Goal: Task Accomplishment & Management: Use online tool/utility

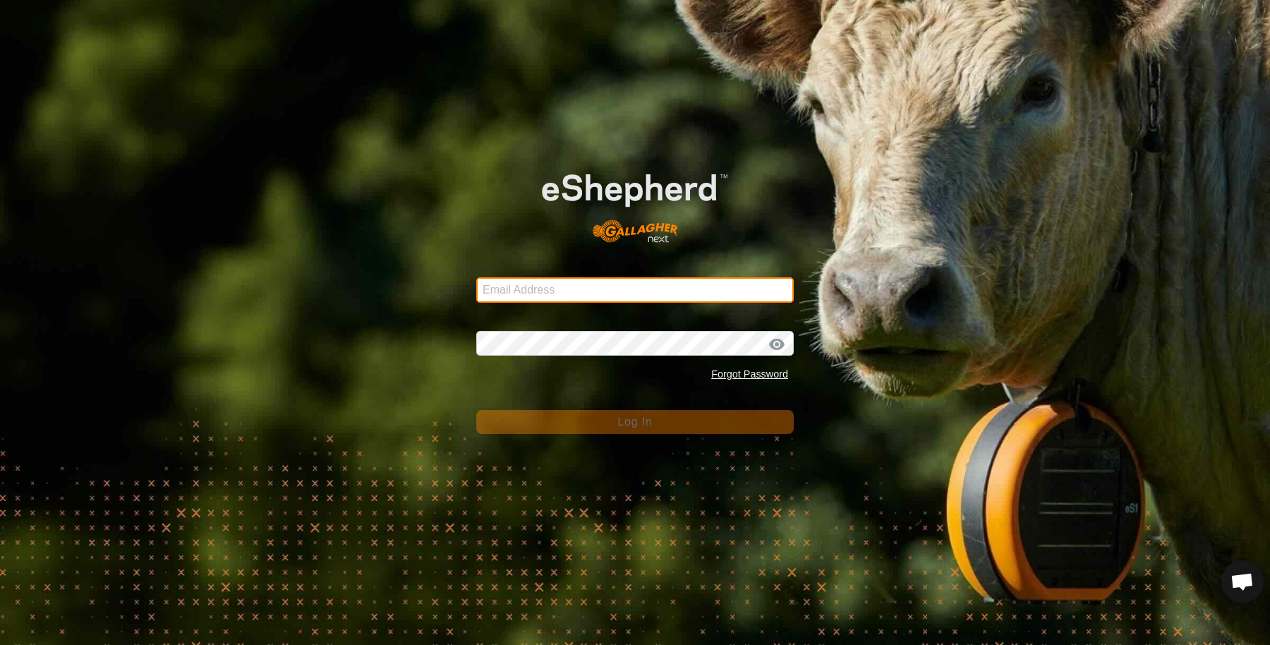
click at [538, 293] on input "Email Address" at bounding box center [635, 289] width 318 height 25
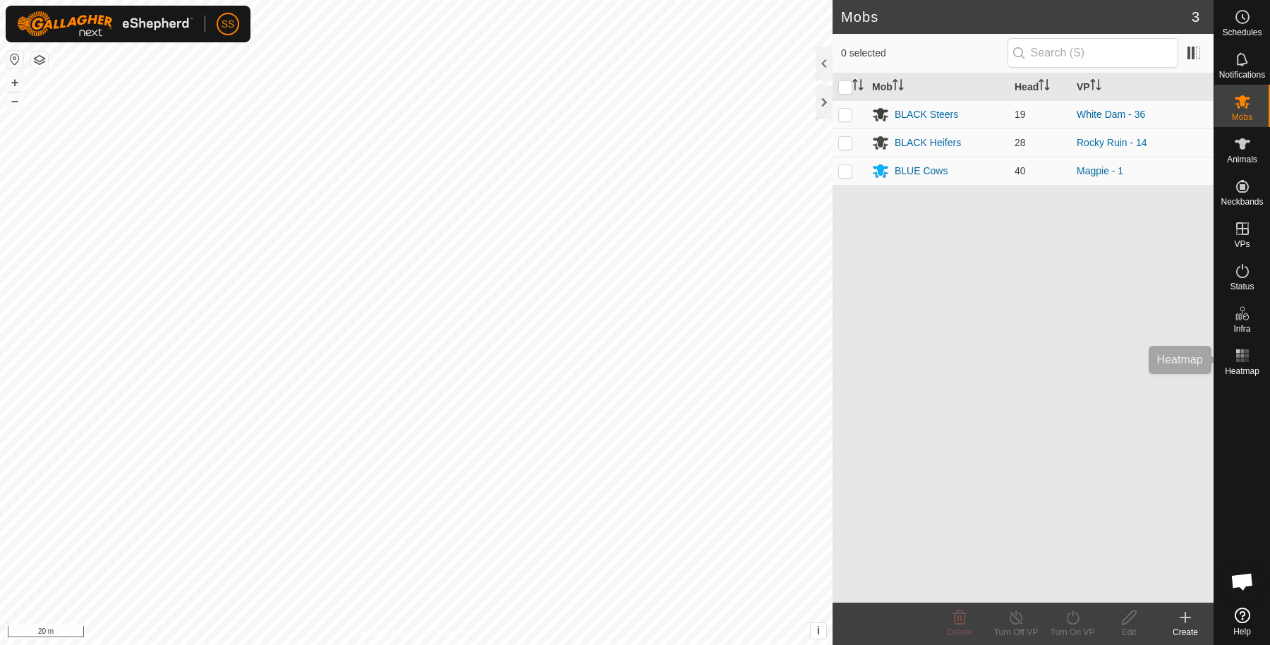
click at [1251, 349] on es-heatmap-svg-icon at bounding box center [1242, 355] width 25 height 23
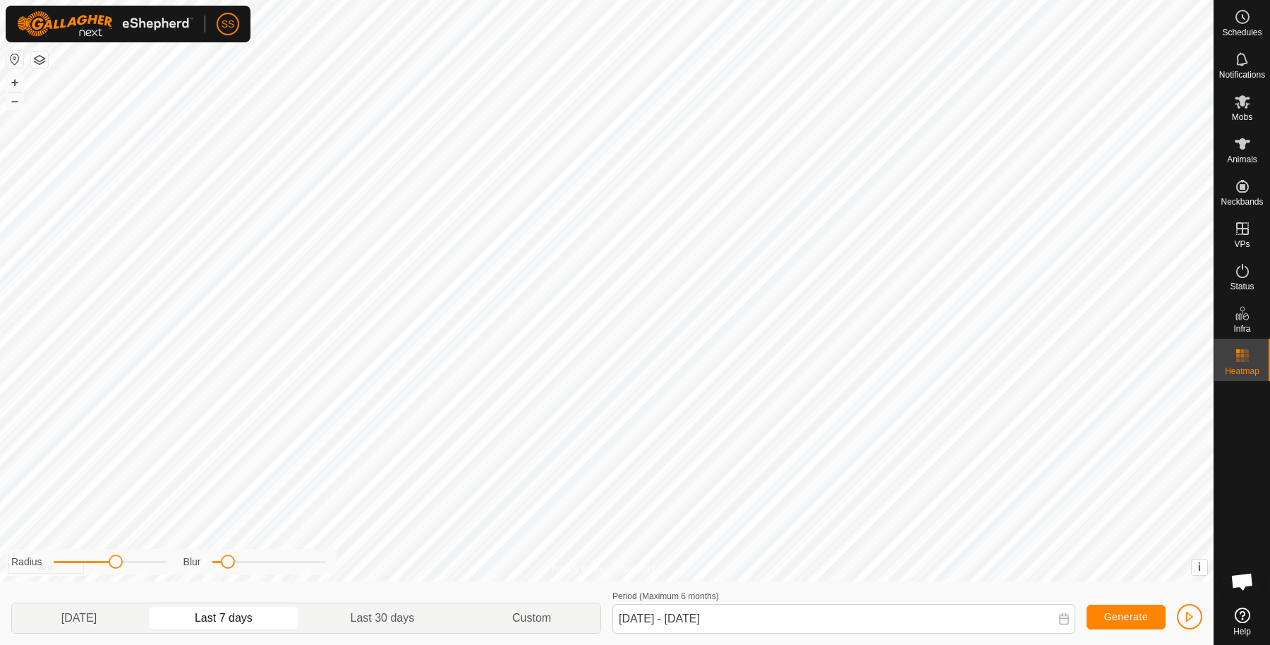
click at [229, 560] on span at bounding box center [228, 562] width 14 height 14
click at [126, 621] on p-togglebutton "[DATE]" at bounding box center [79, 618] width 134 height 30
type input "[DATE] - [DATE]"
drag, startPoint x: 224, startPoint y: 558, endPoint x: 275, endPoint y: 570, distance: 52.2
click at [275, 570] on div "Radius Blur" at bounding box center [171, 562] width 331 height 26
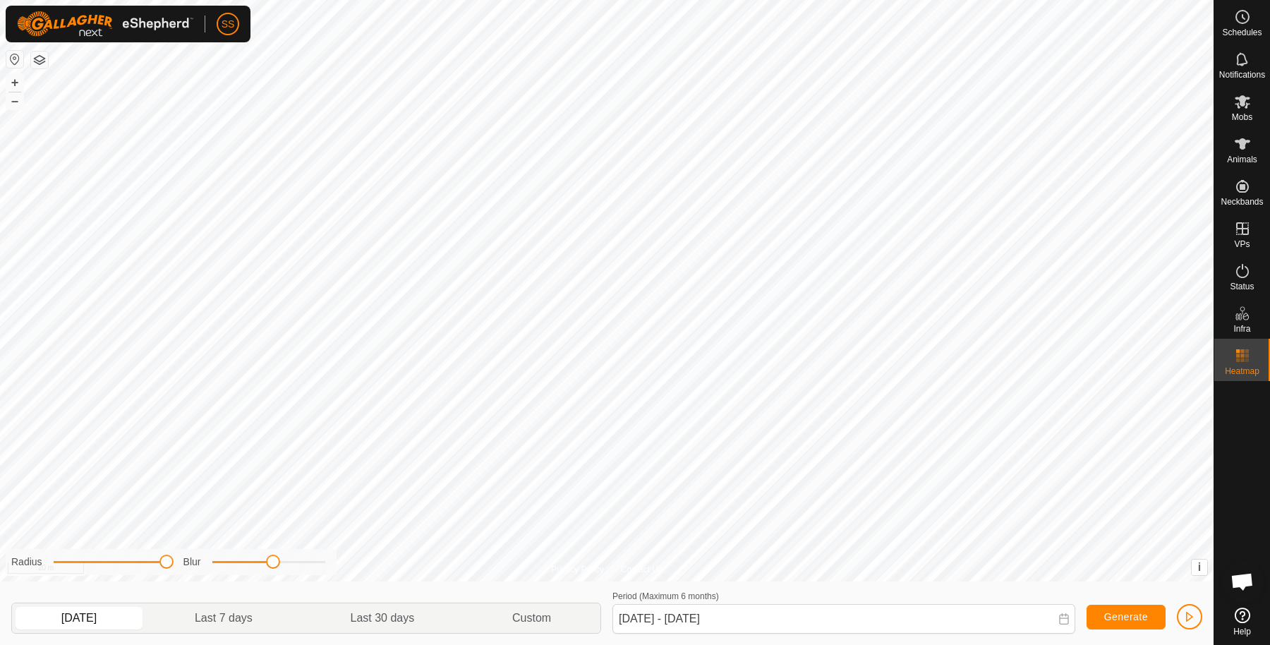
drag, startPoint x: 115, startPoint y: 565, endPoint x: 186, endPoint y: 574, distance: 71.9
click at [186, 574] on div "Radius Blur" at bounding box center [171, 562] width 331 height 26
drag, startPoint x: 270, startPoint y: 558, endPoint x: 284, endPoint y: 561, distance: 14.4
click at [291, 561] on span at bounding box center [298, 562] width 14 height 14
click at [1242, 152] on icon at bounding box center [1242, 144] width 17 height 17
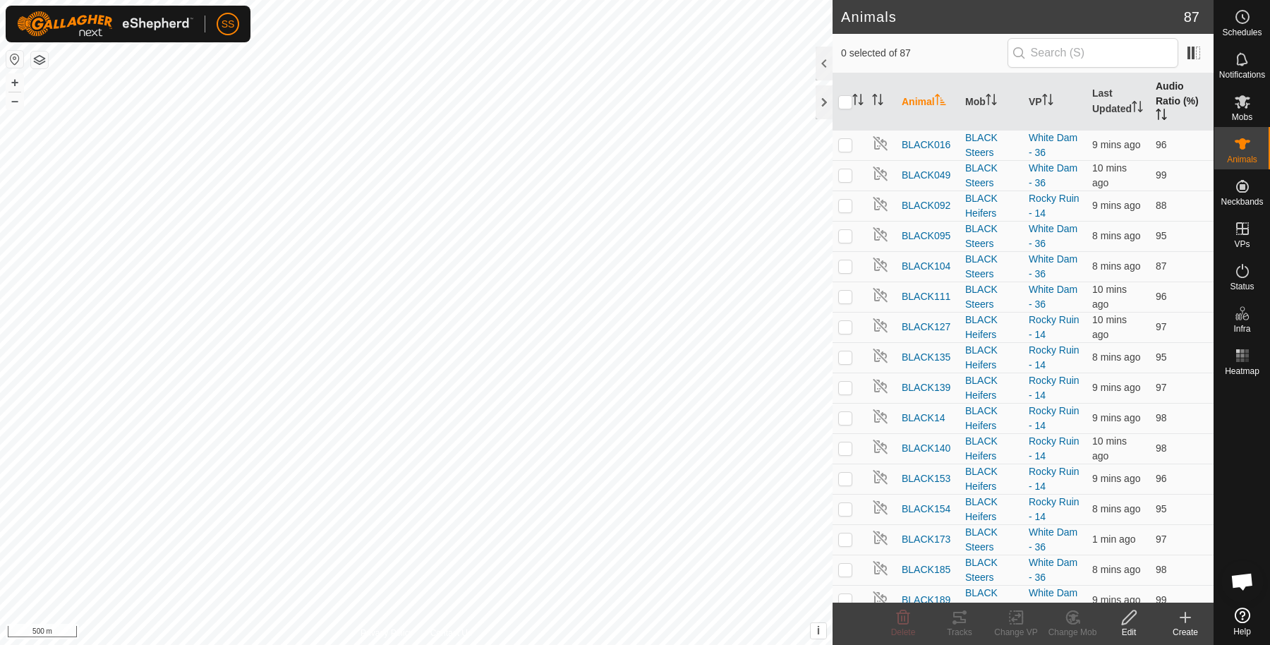
click at [1172, 100] on th "Audio Ratio (%)" at bounding box center [1182, 101] width 64 height 57
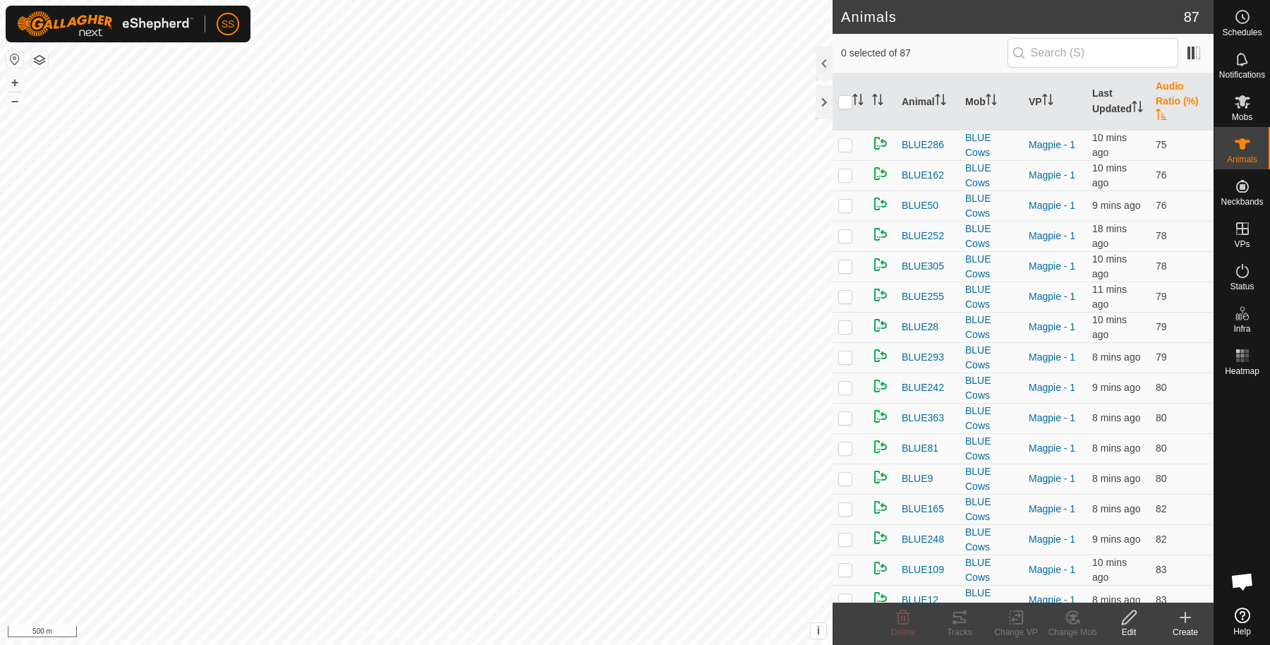
click at [1165, 100] on th "Audio Ratio (%)" at bounding box center [1182, 101] width 64 height 57
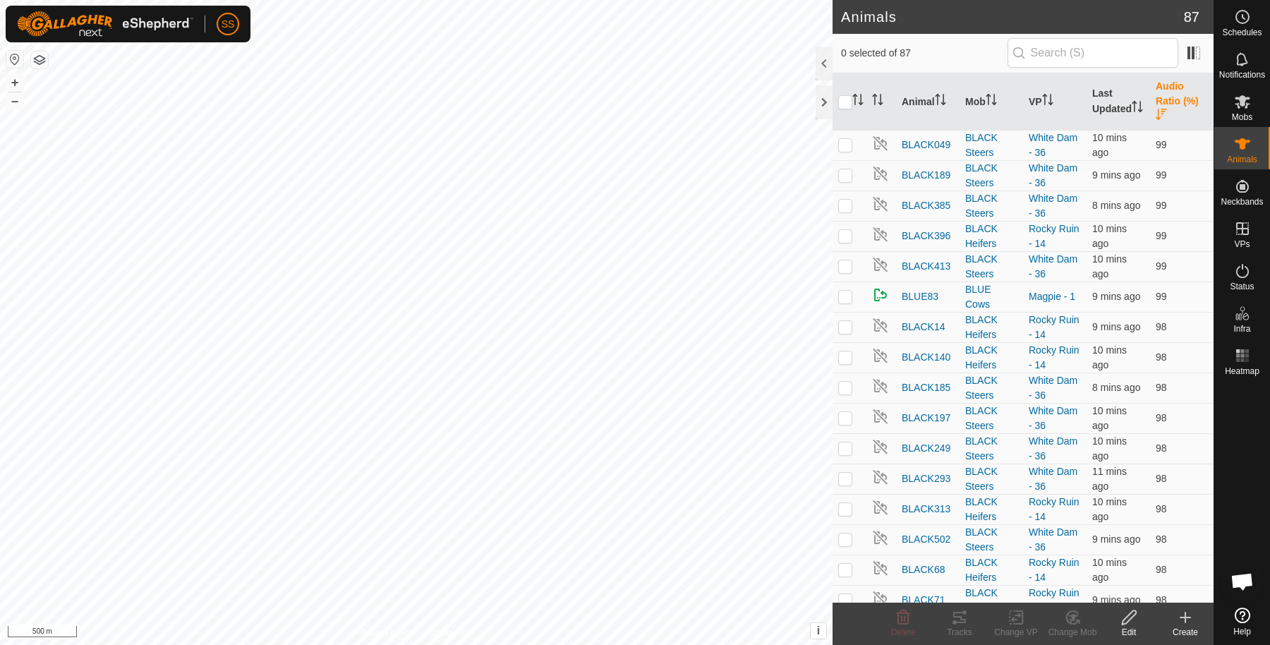
click at [1165, 100] on th "Audio Ratio (%)" at bounding box center [1182, 101] width 64 height 57
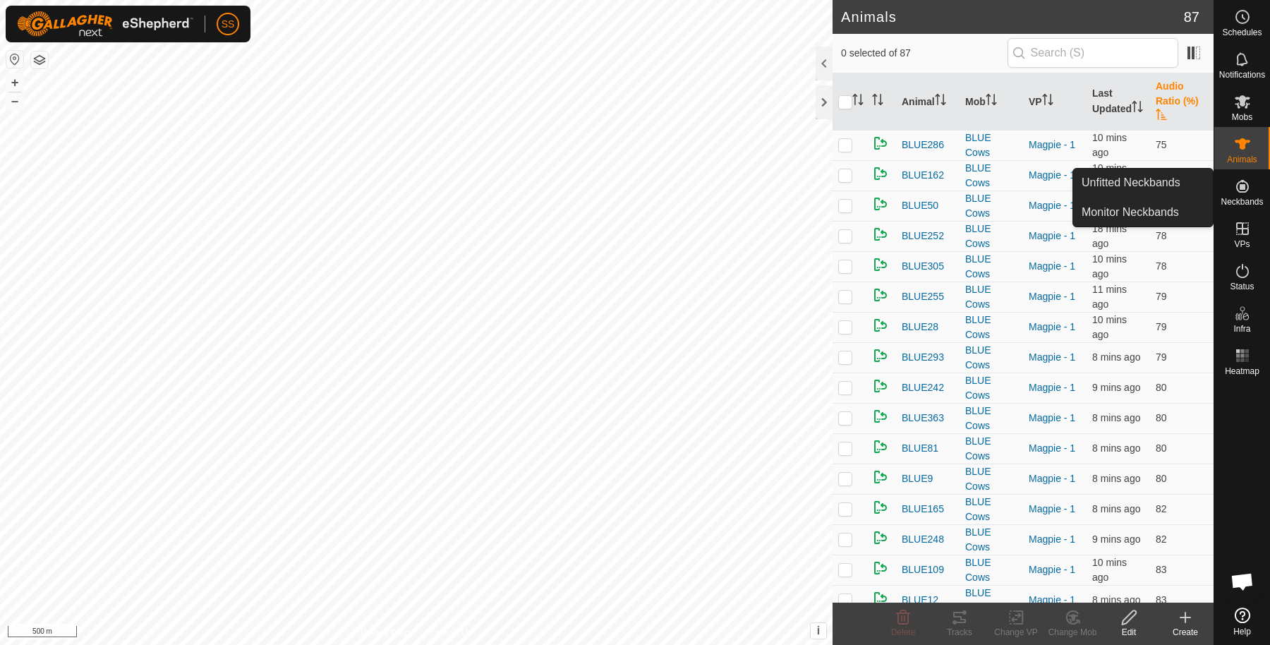
drag, startPoint x: 1215, startPoint y: 179, endPoint x: 1248, endPoint y: 188, distance: 34.4
click at [1248, 188] on icon at bounding box center [1242, 186] width 13 height 13
click at [1133, 171] on link "Unfitted Neckbands" at bounding box center [1143, 183] width 140 height 28
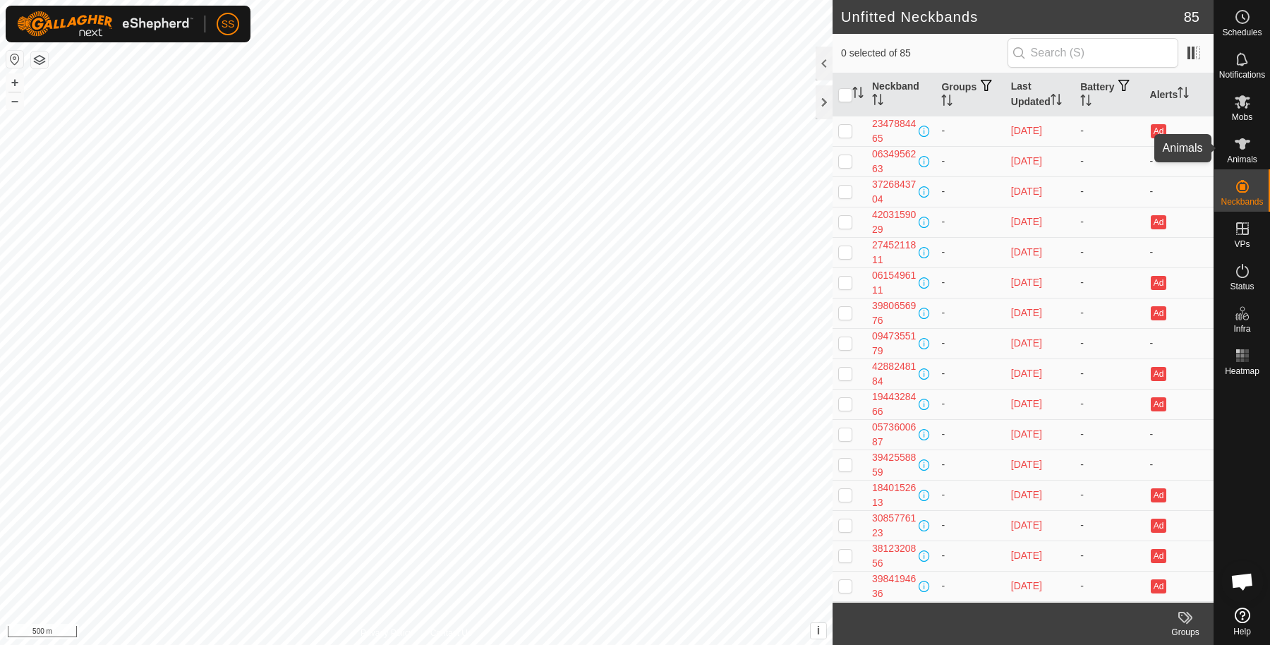
click at [1230, 148] on es-animals-svg-icon at bounding box center [1242, 144] width 25 height 23
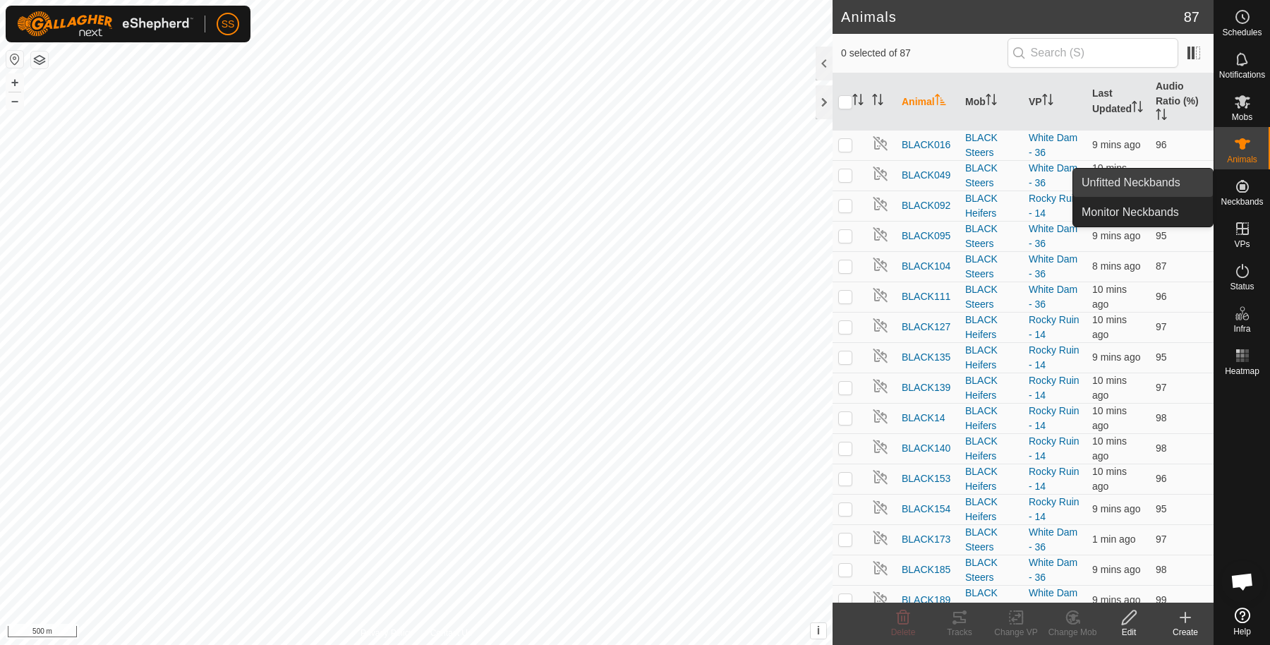
click at [1200, 178] on link "Unfitted Neckbands" at bounding box center [1143, 183] width 140 height 28
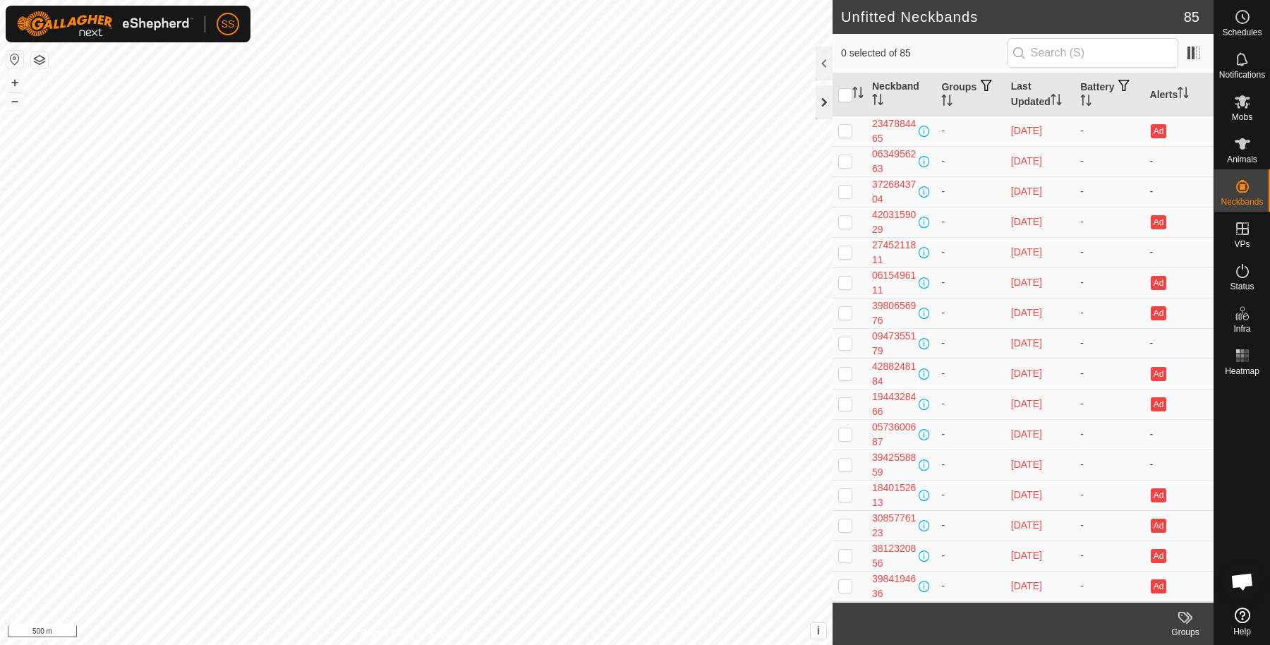
click at [818, 105] on div at bounding box center [824, 102] width 17 height 34
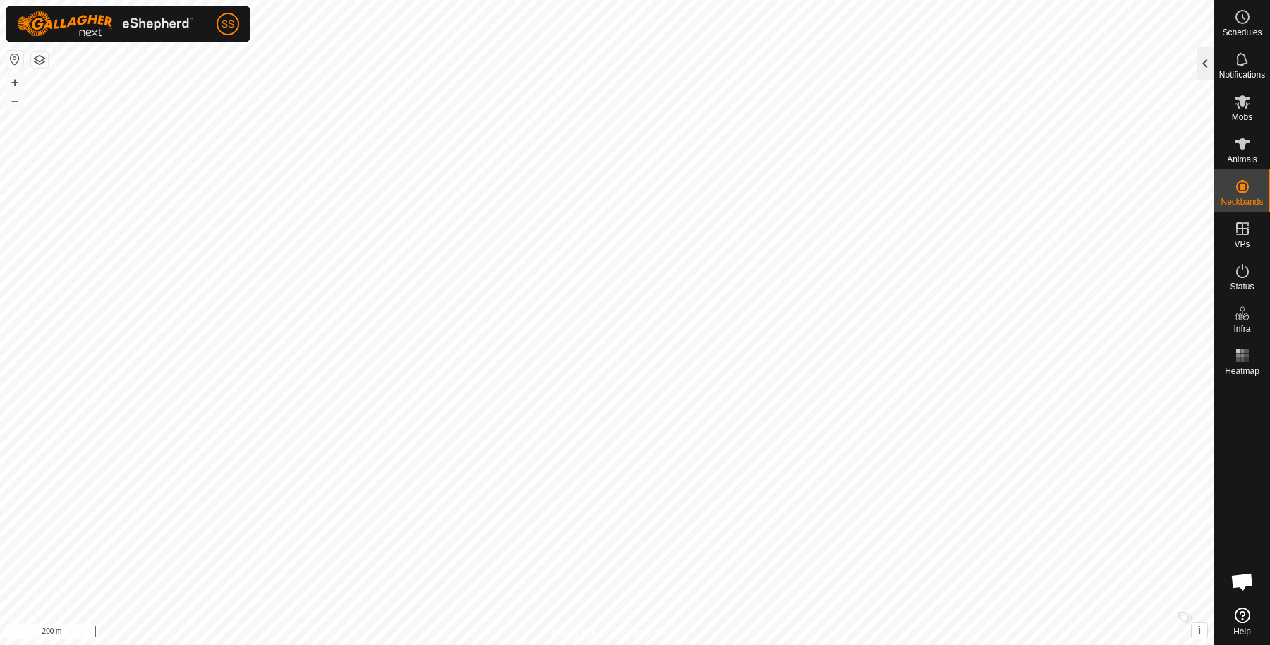
click at [1212, 62] on div at bounding box center [1205, 64] width 17 height 34
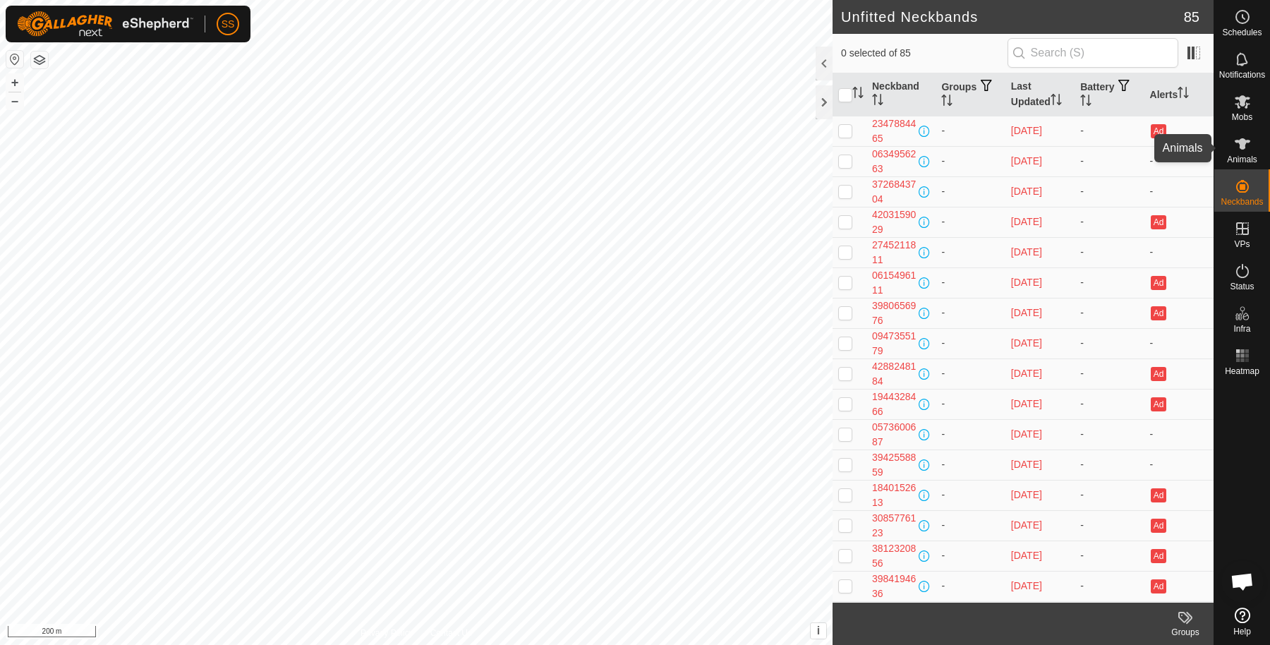
click at [1235, 155] on span "Animals" at bounding box center [1242, 159] width 30 height 8
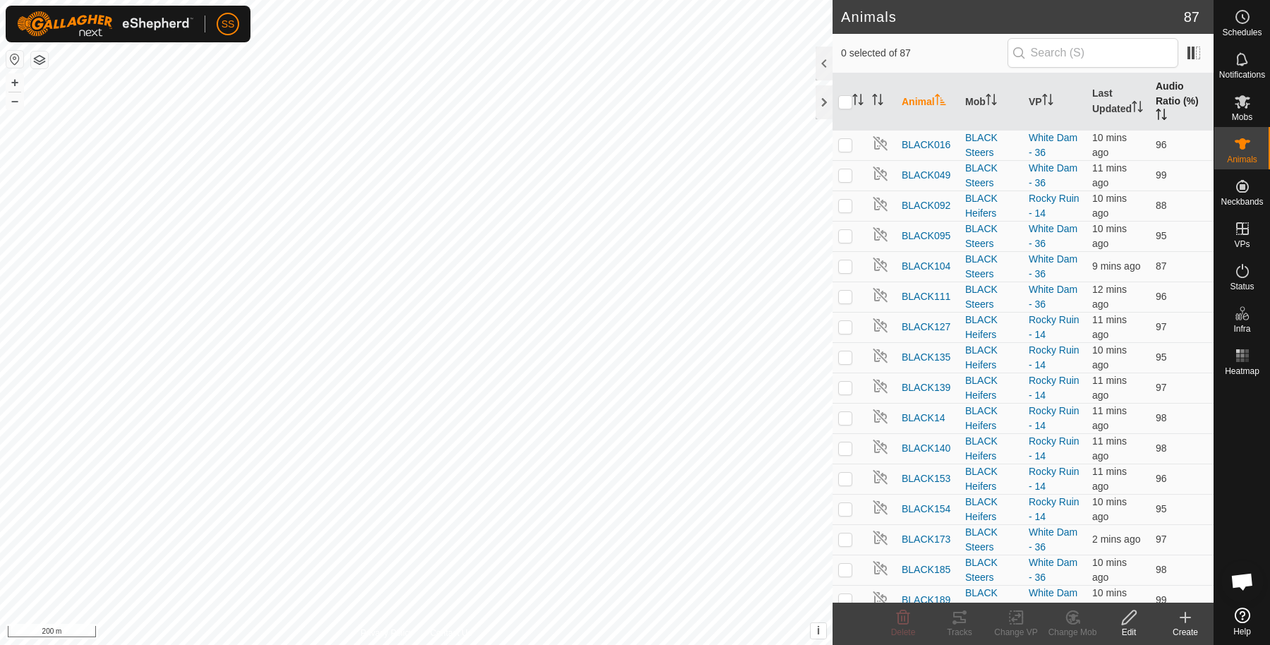
click at [1155, 92] on th "Audio Ratio (%)" at bounding box center [1182, 101] width 64 height 57
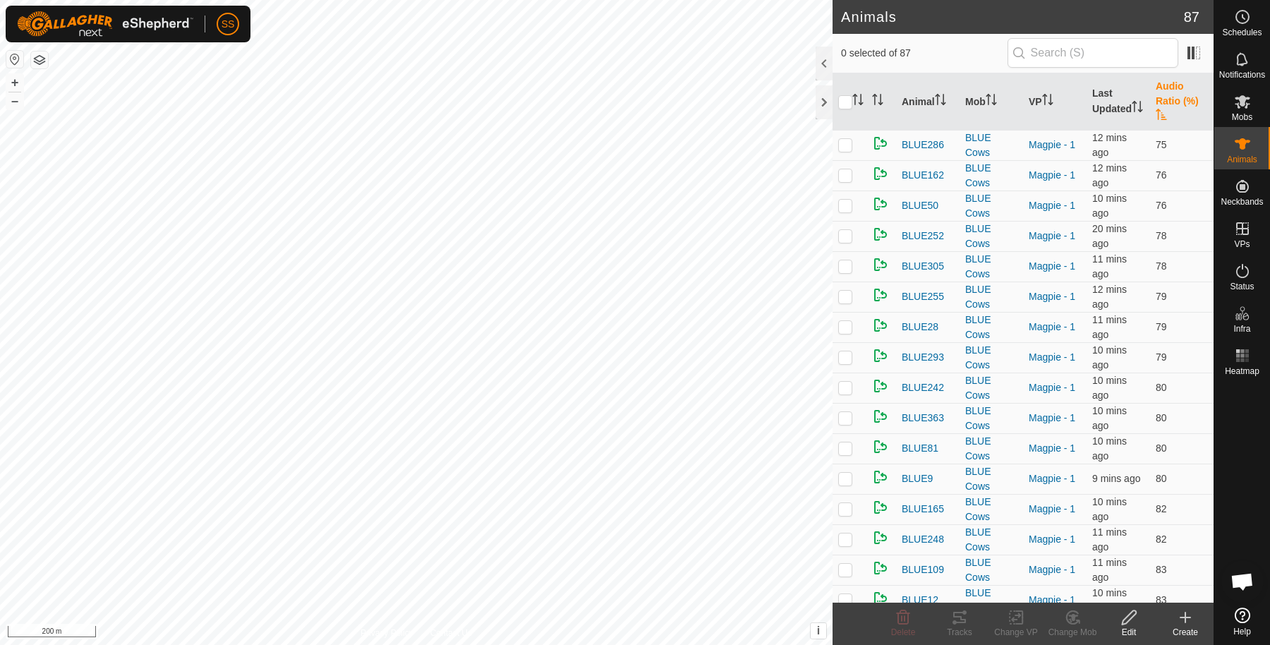
click at [1163, 102] on th "Audio Ratio (%)" at bounding box center [1182, 101] width 64 height 57
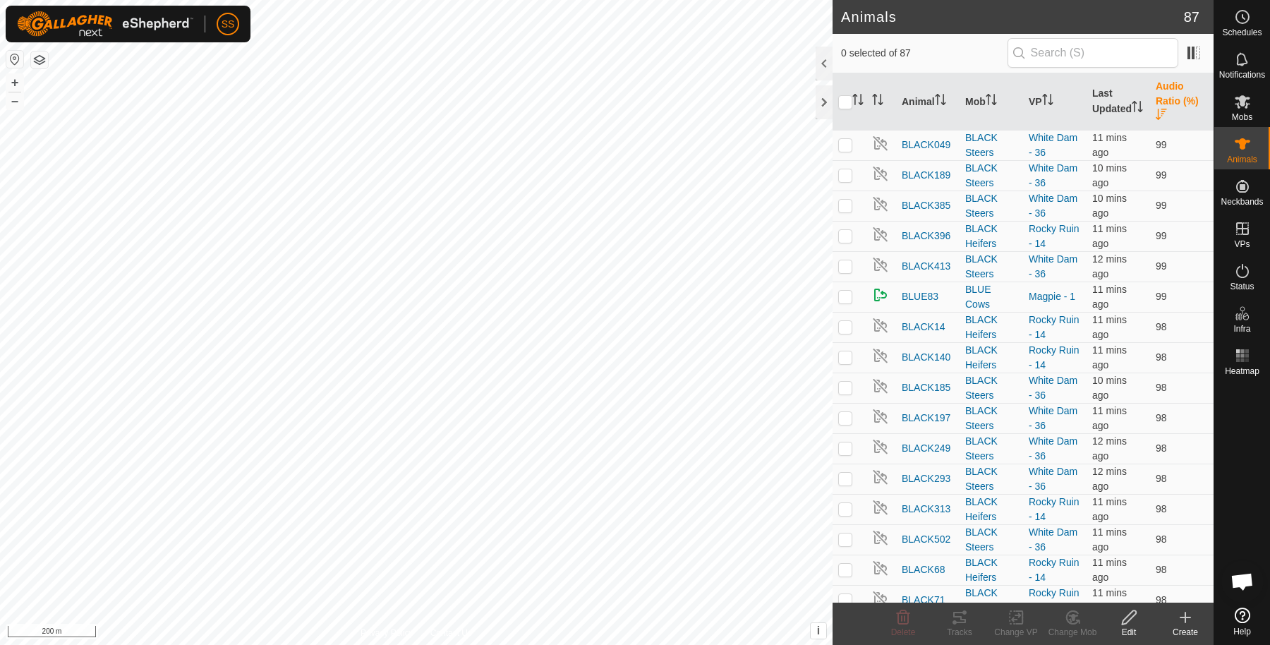
click at [1163, 102] on th "Audio Ratio (%)" at bounding box center [1182, 101] width 64 height 57
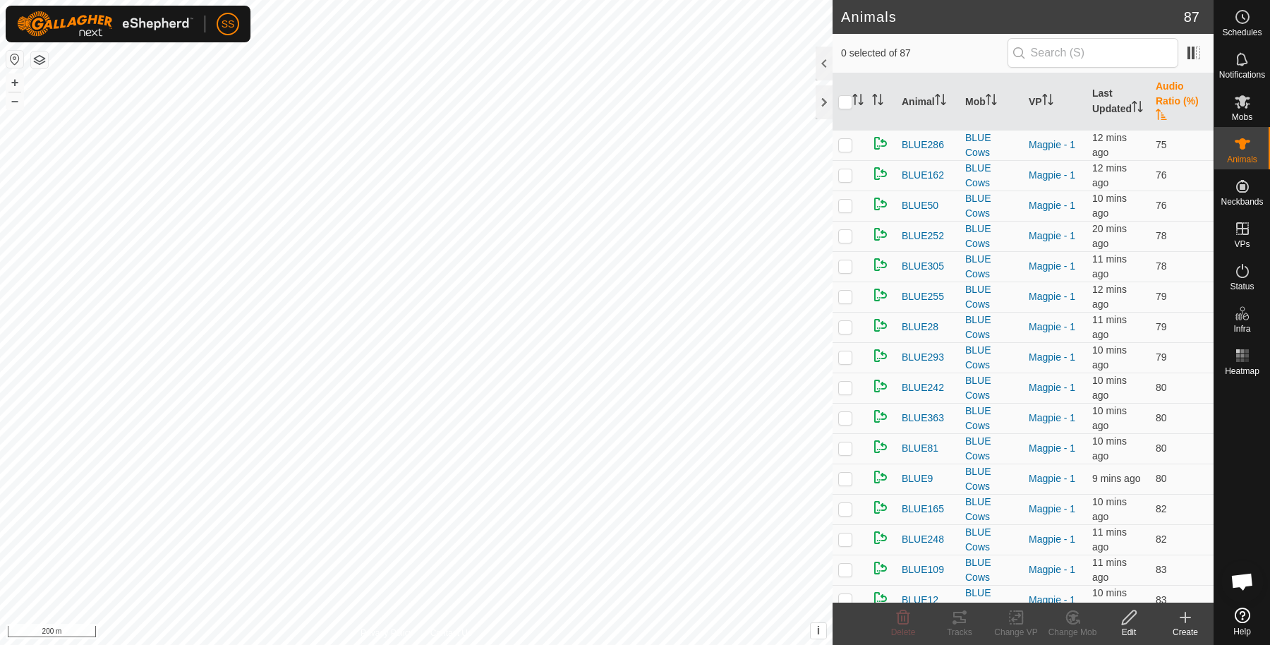
click at [1163, 102] on th "Audio Ratio (%)" at bounding box center [1182, 101] width 64 height 57
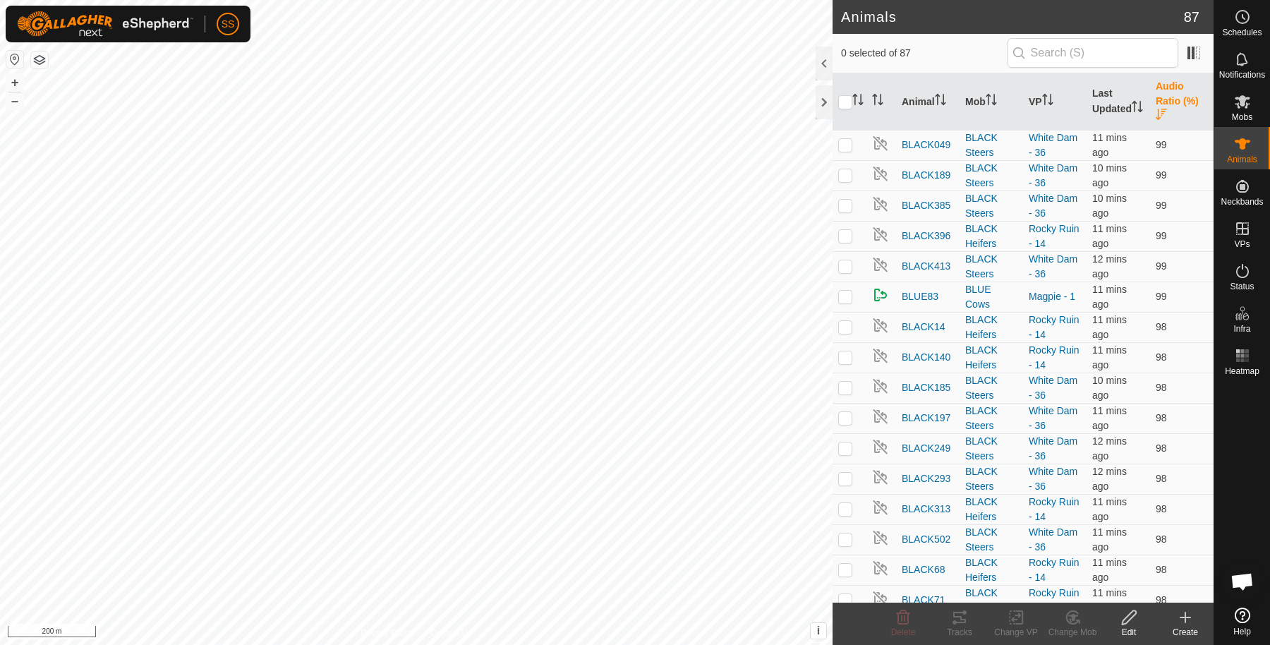
click at [1163, 102] on th "Audio Ratio (%)" at bounding box center [1182, 101] width 64 height 57
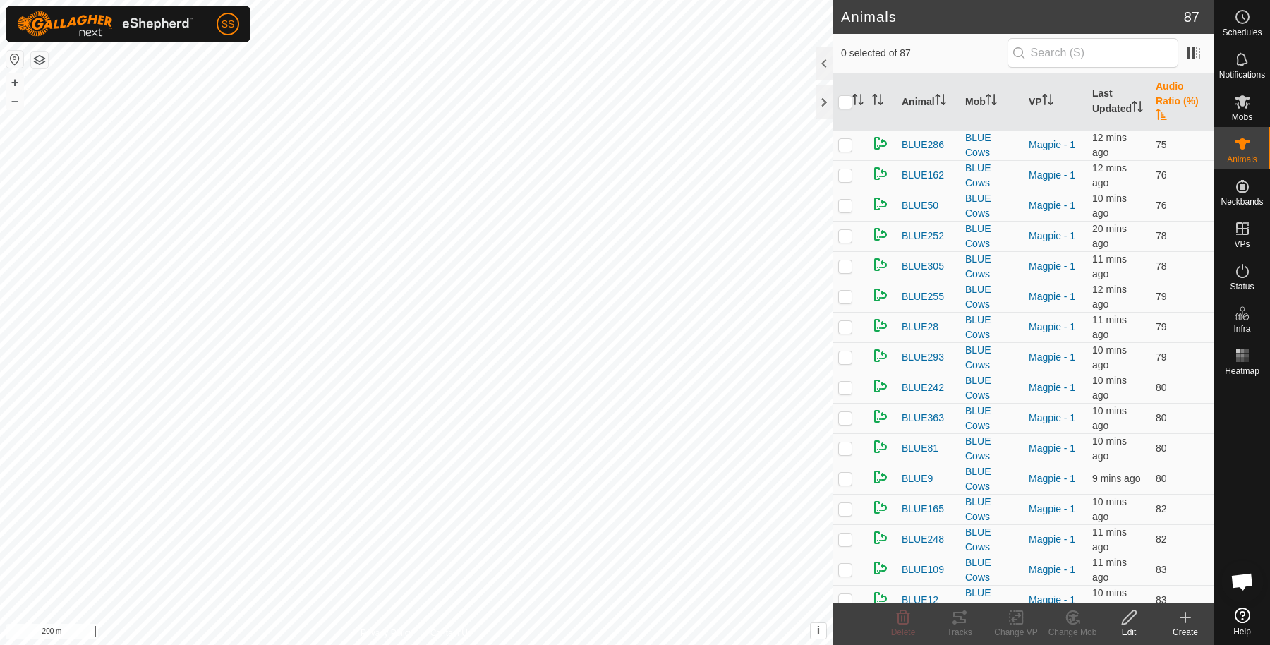
click at [1163, 102] on th "Audio Ratio (%)" at bounding box center [1182, 101] width 64 height 57
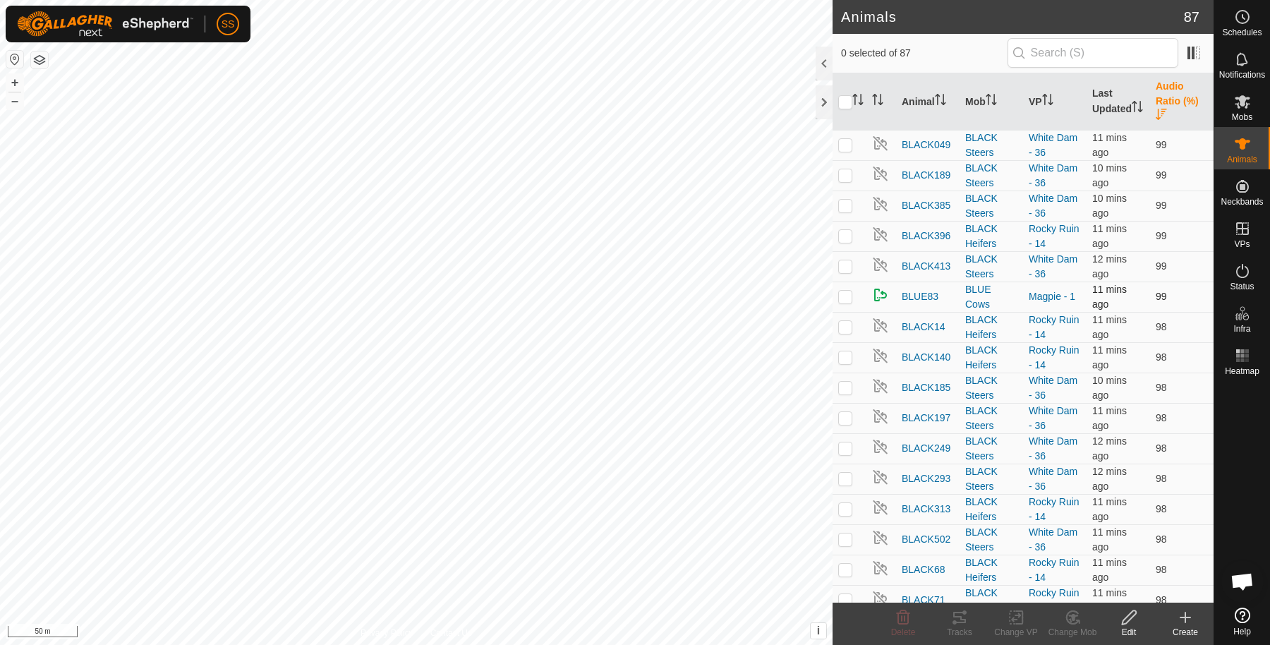
click at [844, 292] on p-checkbox at bounding box center [845, 296] width 14 height 11
checkbox input "true"
click at [953, 621] on icon at bounding box center [955, 622] width 4 height 4
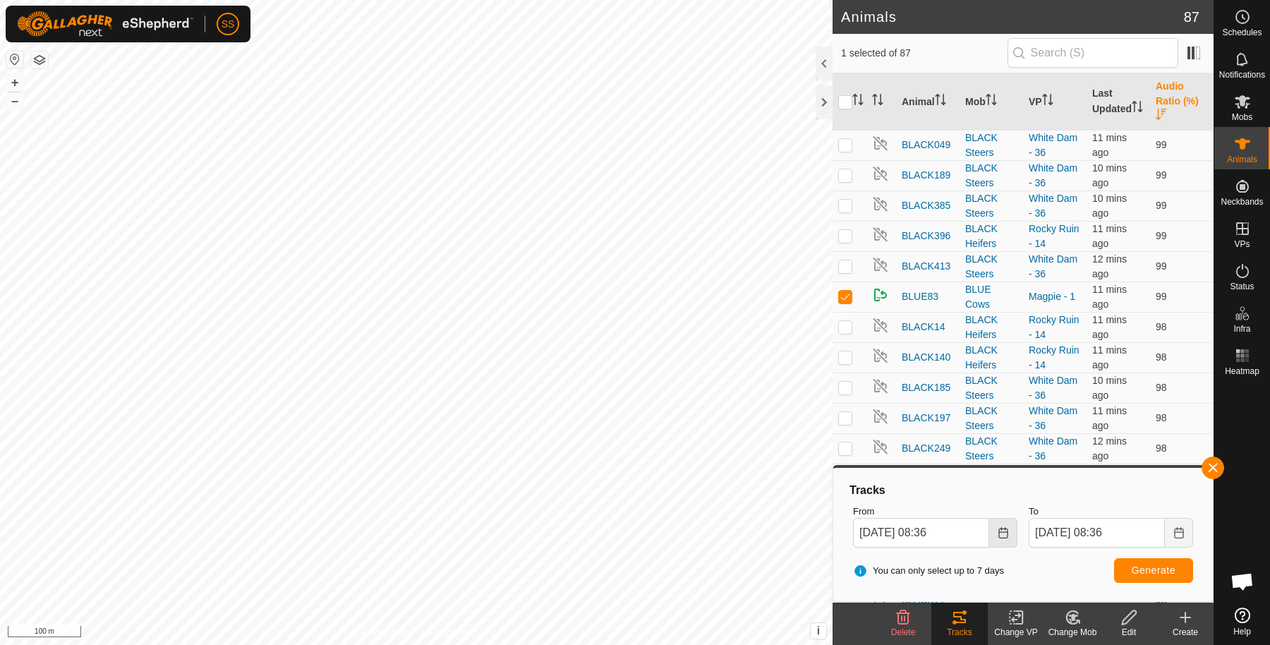
click at [1011, 536] on button "Choose Date" at bounding box center [1003, 533] width 28 height 30
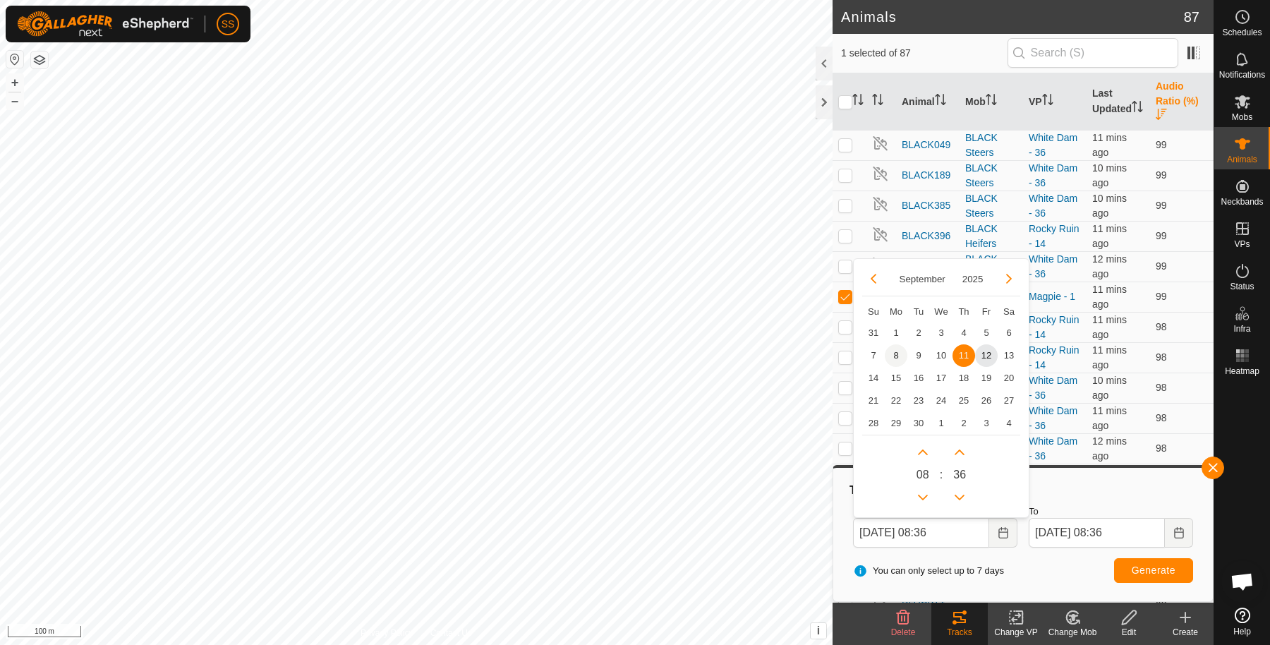
click at [895, 358] on span "8" at bounding box center [896, 355] width 23 height 23
type input "08 Sep, 2025 08:36"
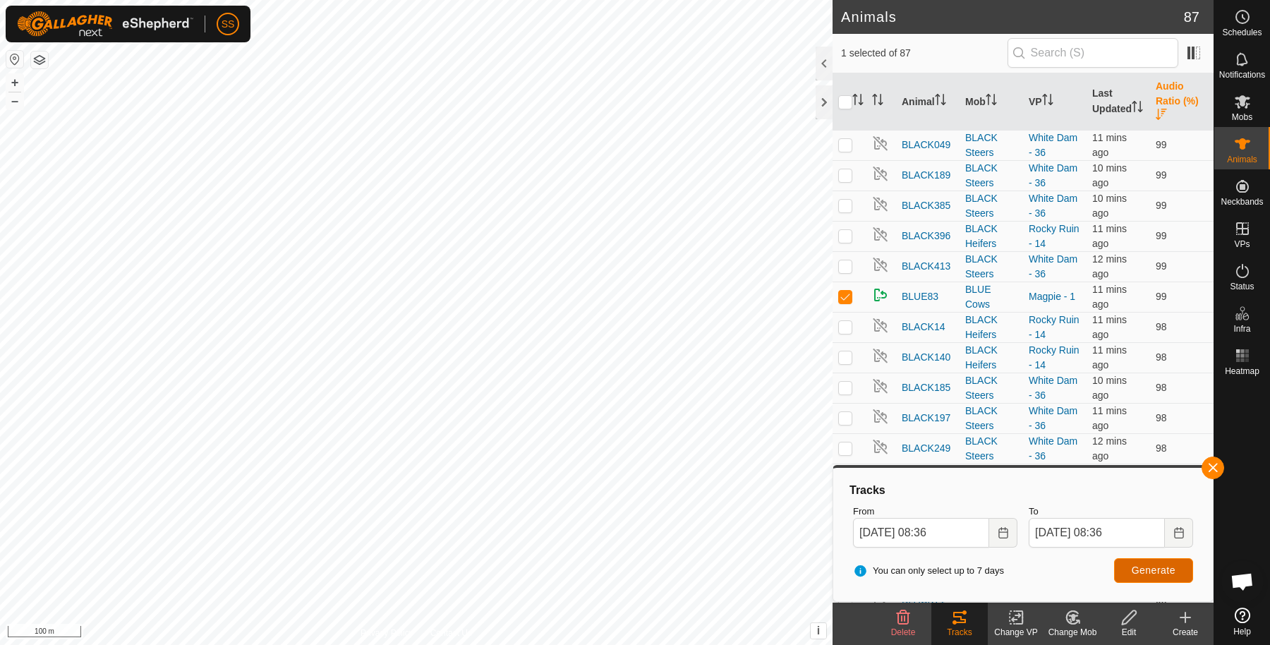
click at [1141, 576] on button "Generate" at bounding box center [1153, 570] width 79 height 25
click at [1209, 464] on button "button" at bounding box center [1213, 468] width 23 height 23
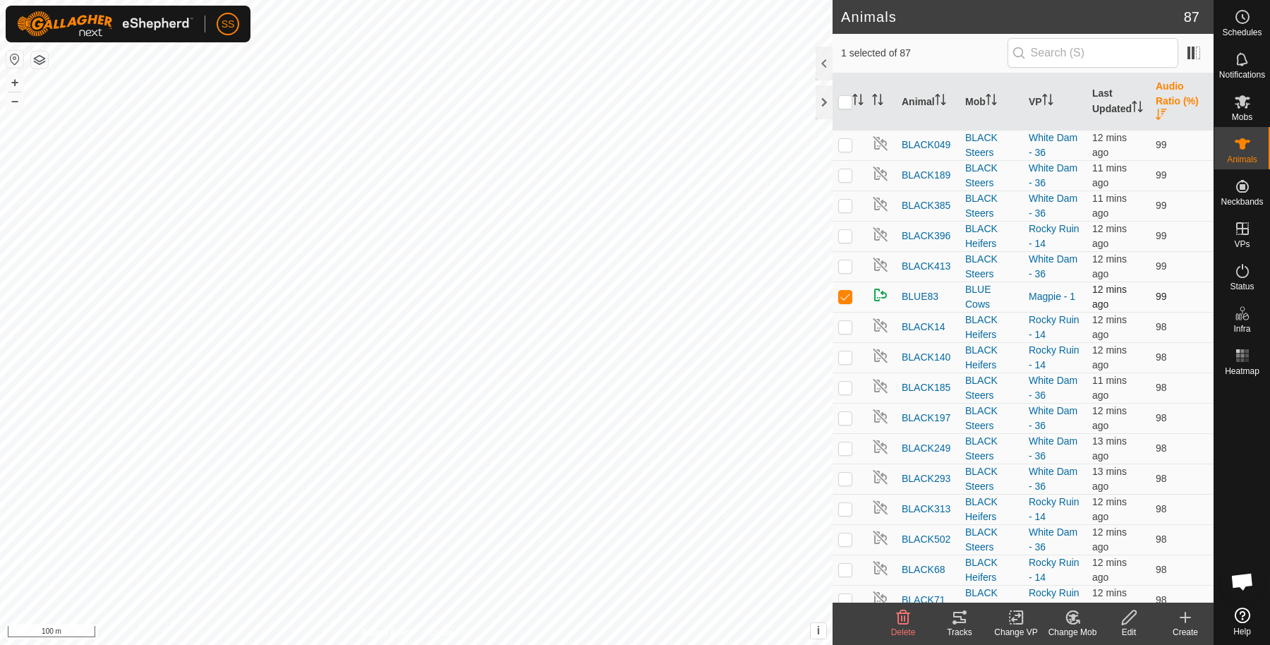
click at [843, 299] on p-checkbox at bounding box center [845, 296] width 14 height 11
checkbox input "false"
